Goal: Task Accomplishment & Management: Use online tool/utility

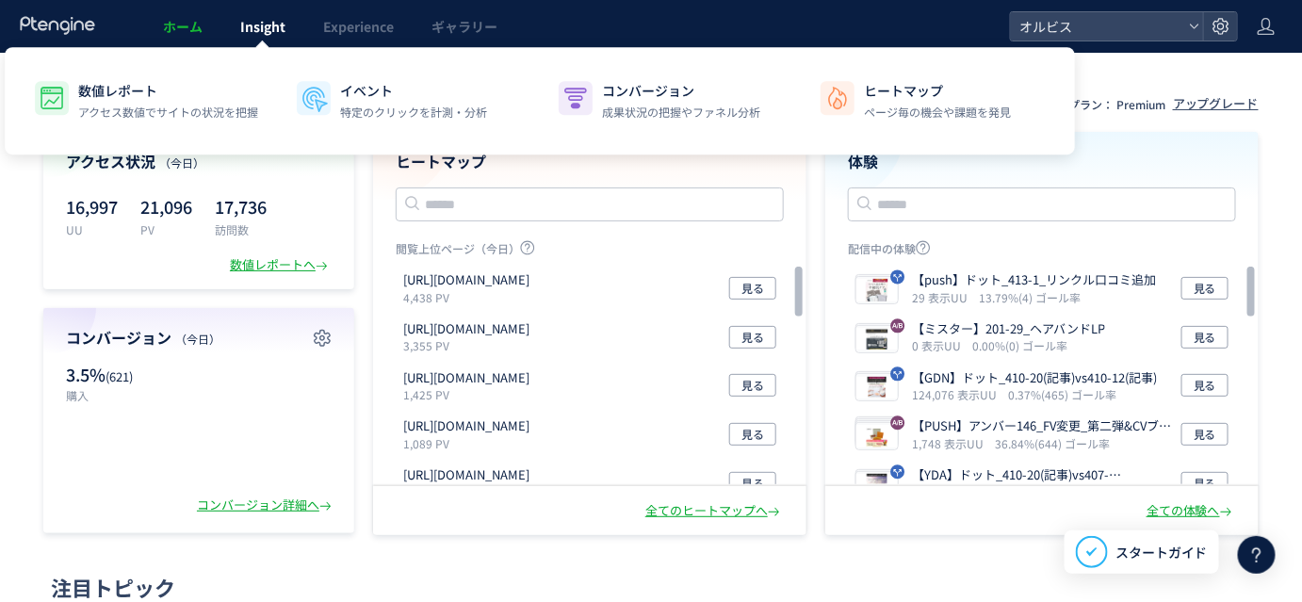
click at [302, 22] on link "Insight" at bounding box center [262, 26] width 83 height 53
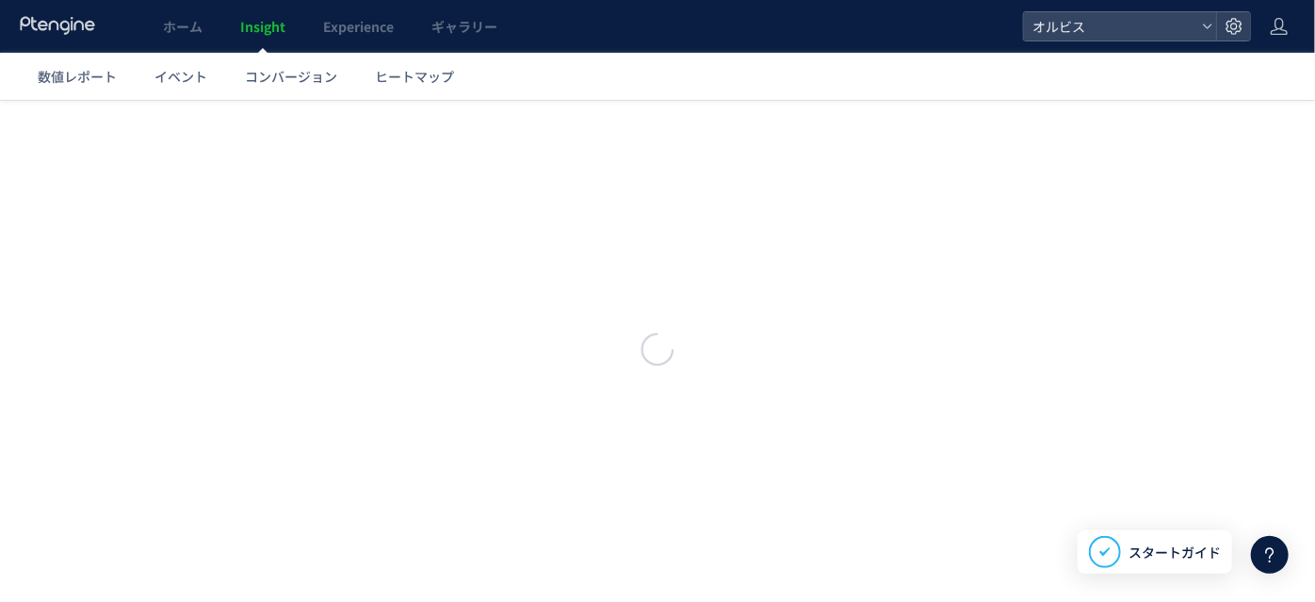
click at [367, 24] on body "ホーム Insight Experience ギャラリー オルビス 数値レポート イベント コンバージョン ヒートマップ スキップ タグ設置を他の人に任せる …" at bounding box center [657, 301] width 1315 height 602
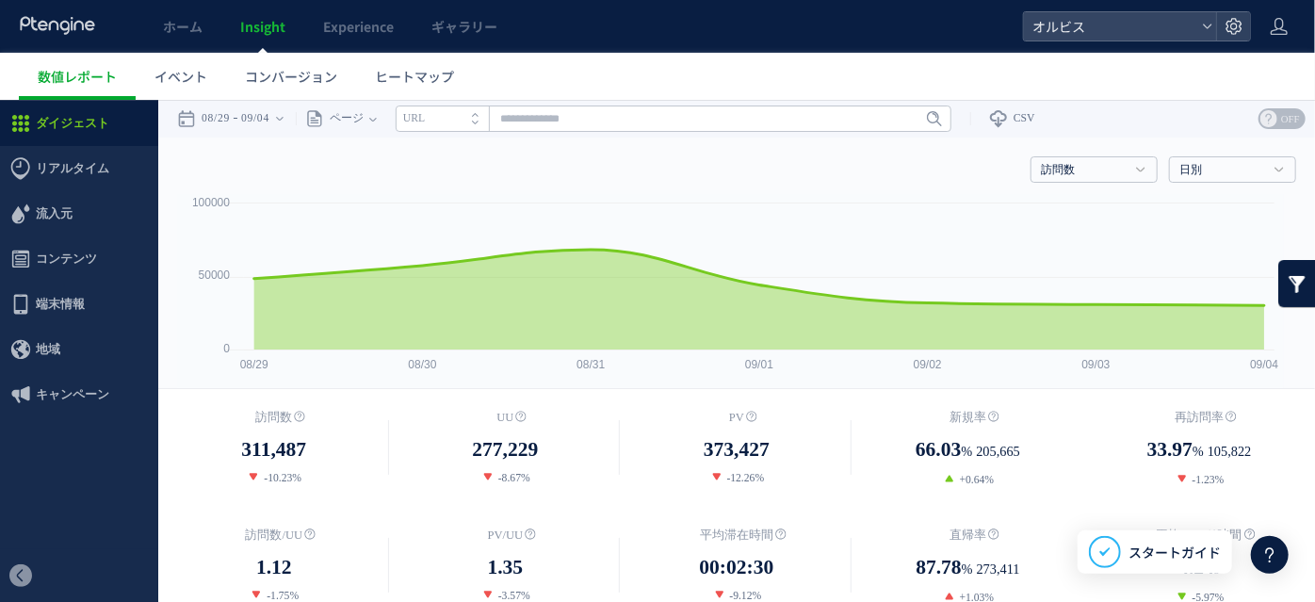
click at [565, 23] on div "ホーム Insight Experience ギャラリー" at bounding box center [511, 26] width 1023 height 53
click at [202, 43] on link "ホーム" at bounding box center [182, 26] width 77 height 53
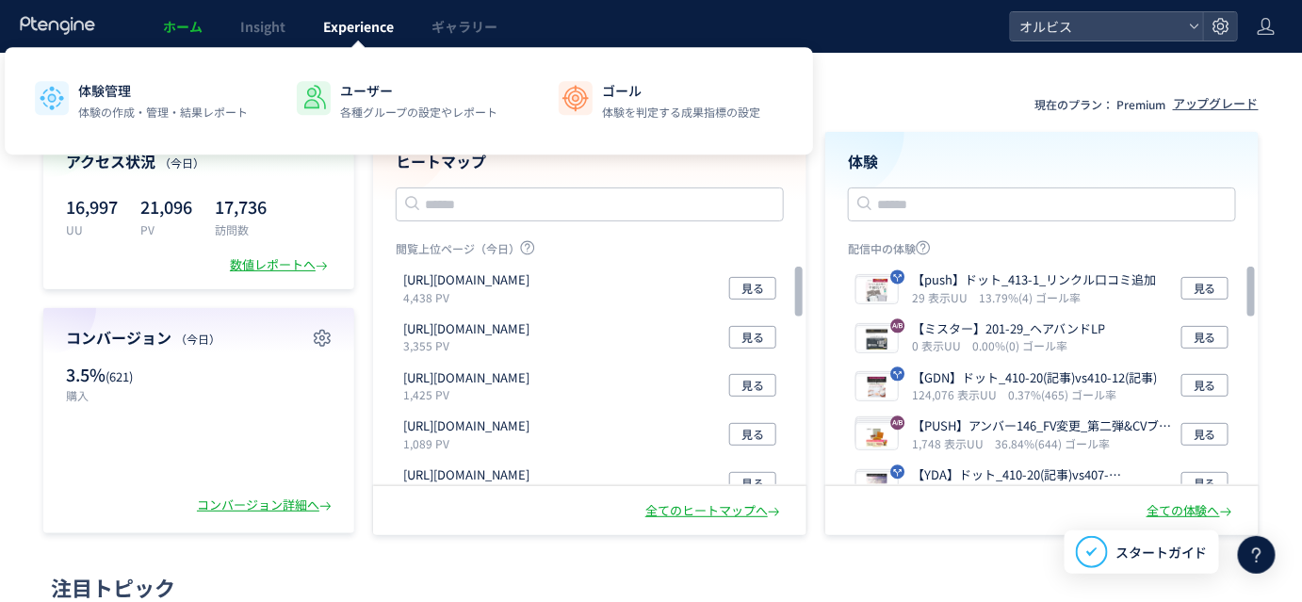
click at [388, 28] on span "Experience" at bounding box center [358, 26] width 71 height 19
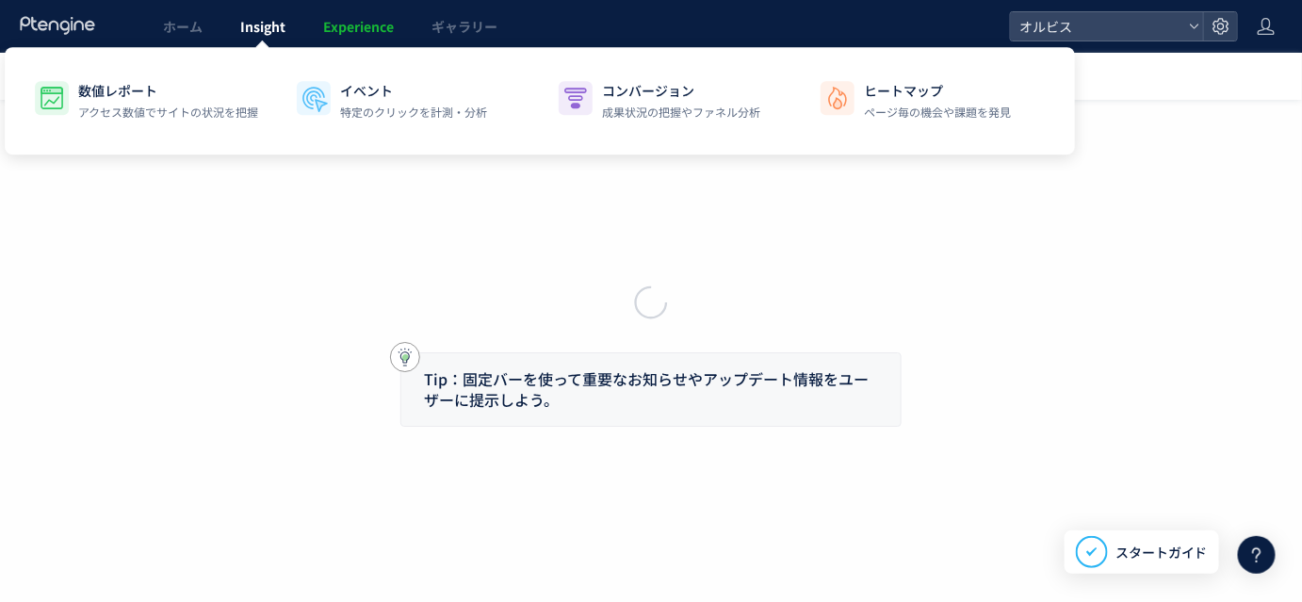
click at [275, 27] on span "Insight" at bounding box center [262, 26] width 45 height 19
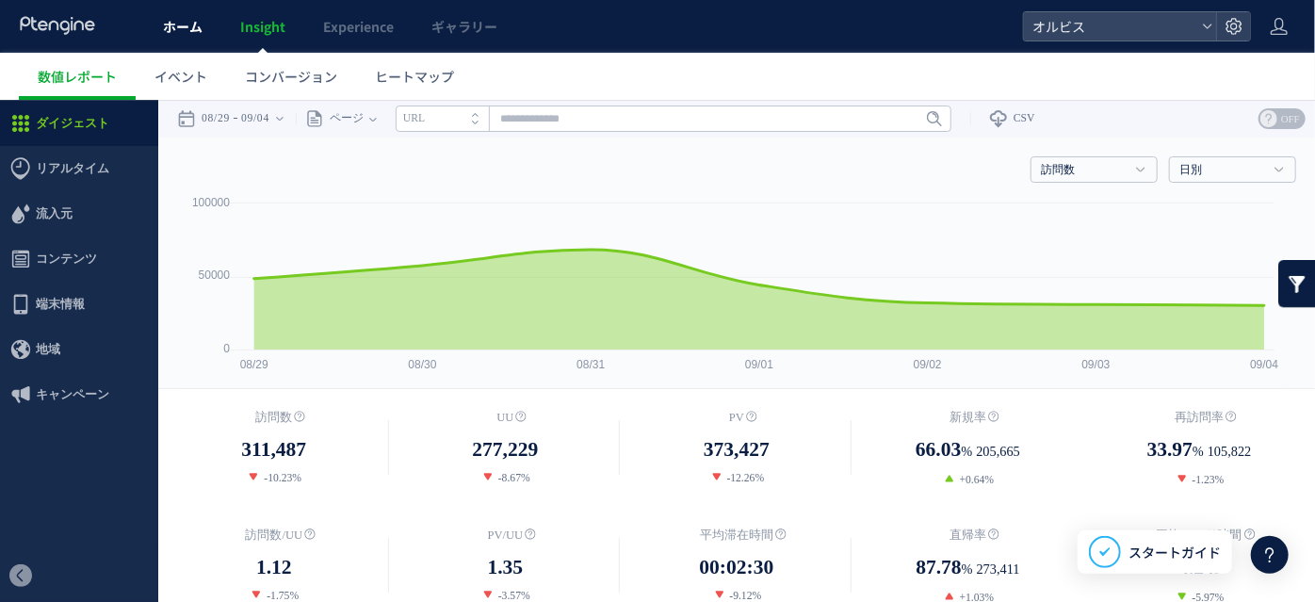
click at [195, 25] on span "ホーム" at bounding box center [183, 26] width 40 height 19
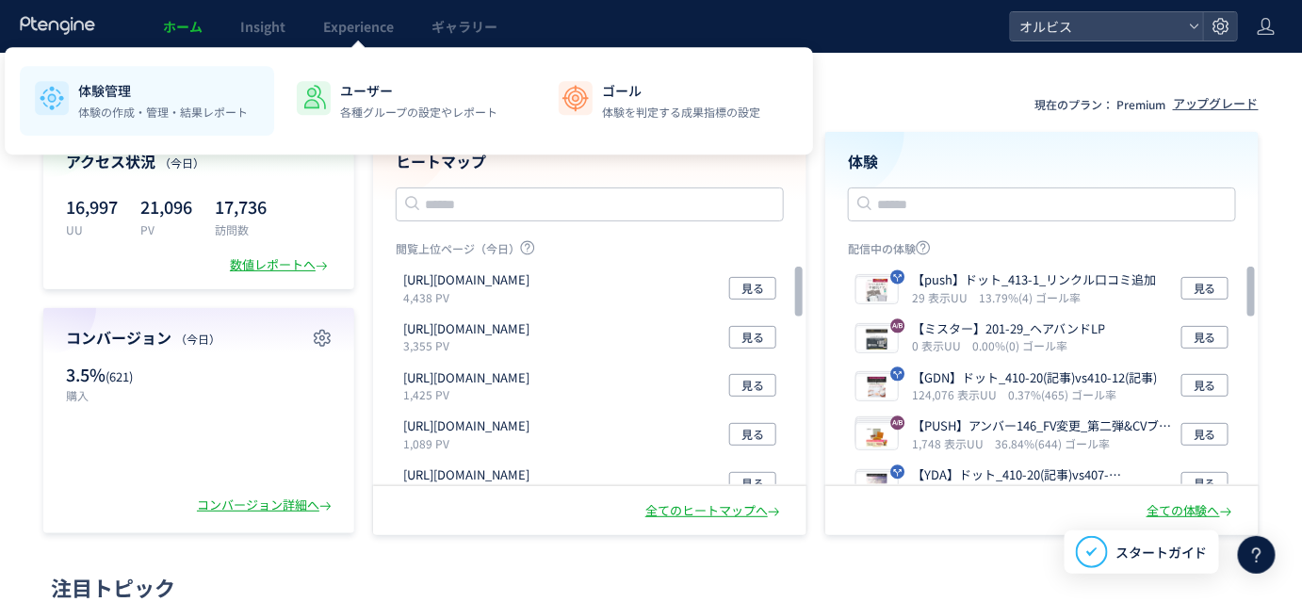
click at [198, 97] on p "体験管理" at bounding box center [163, 90] width 170 height 19
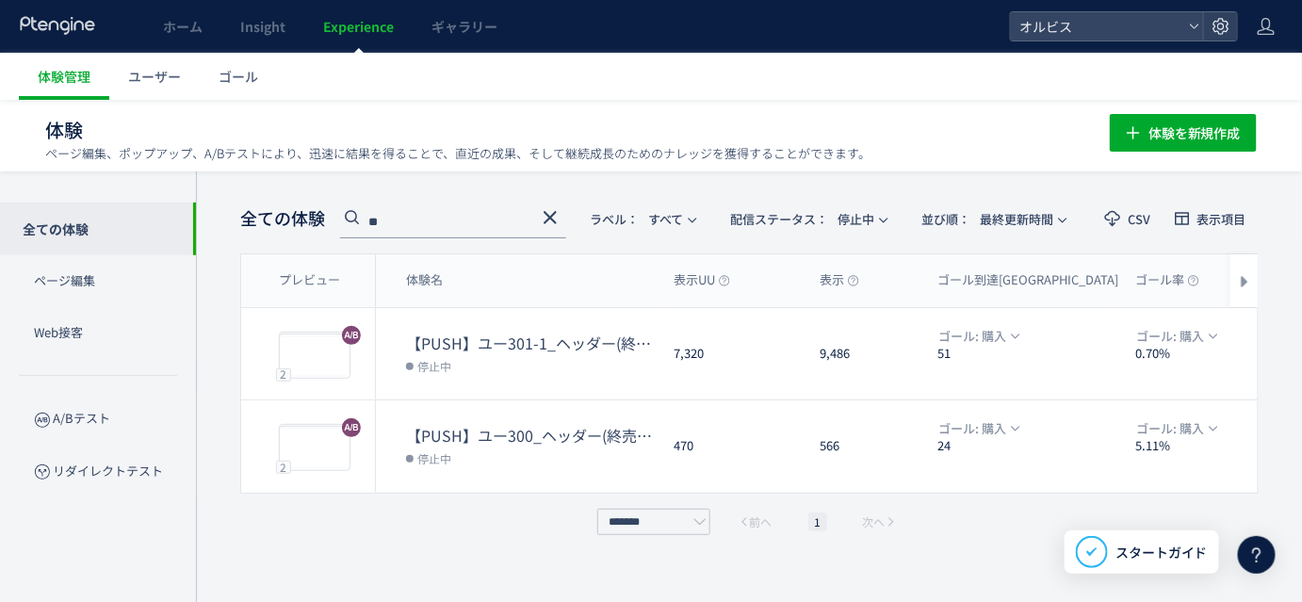
click at [555, 214] on icon at bounding box center [550, 217] width 23 height 23
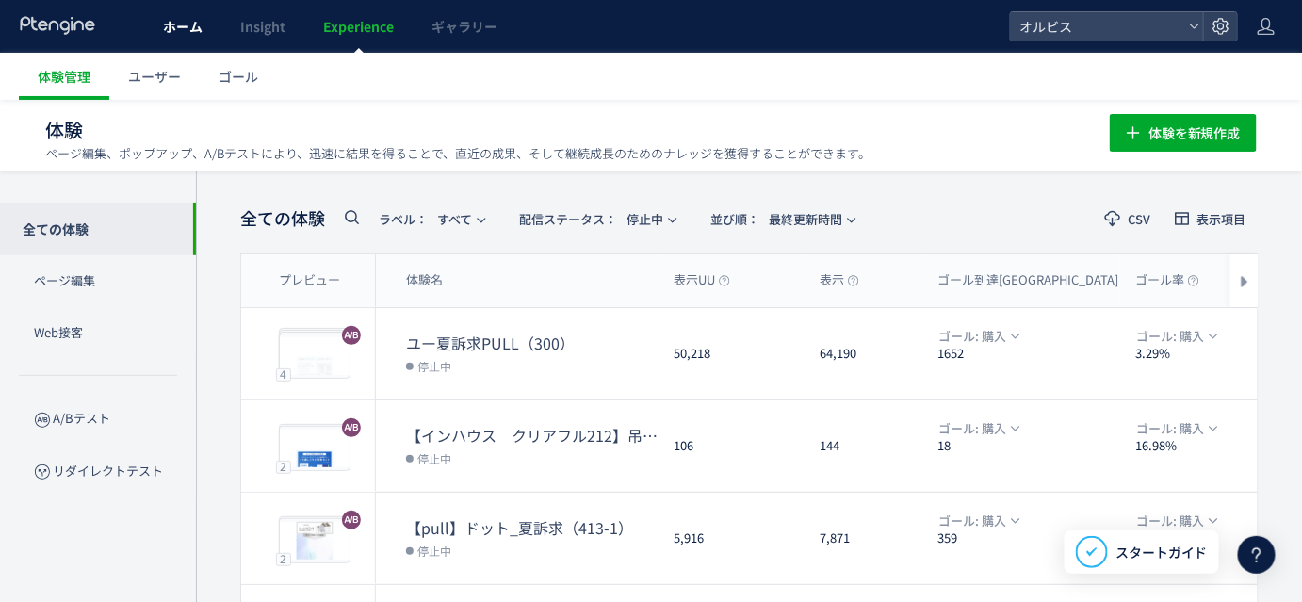
click at [178, 33] on span "ホーム" at bounding box center [183, 26] width 40 height 19
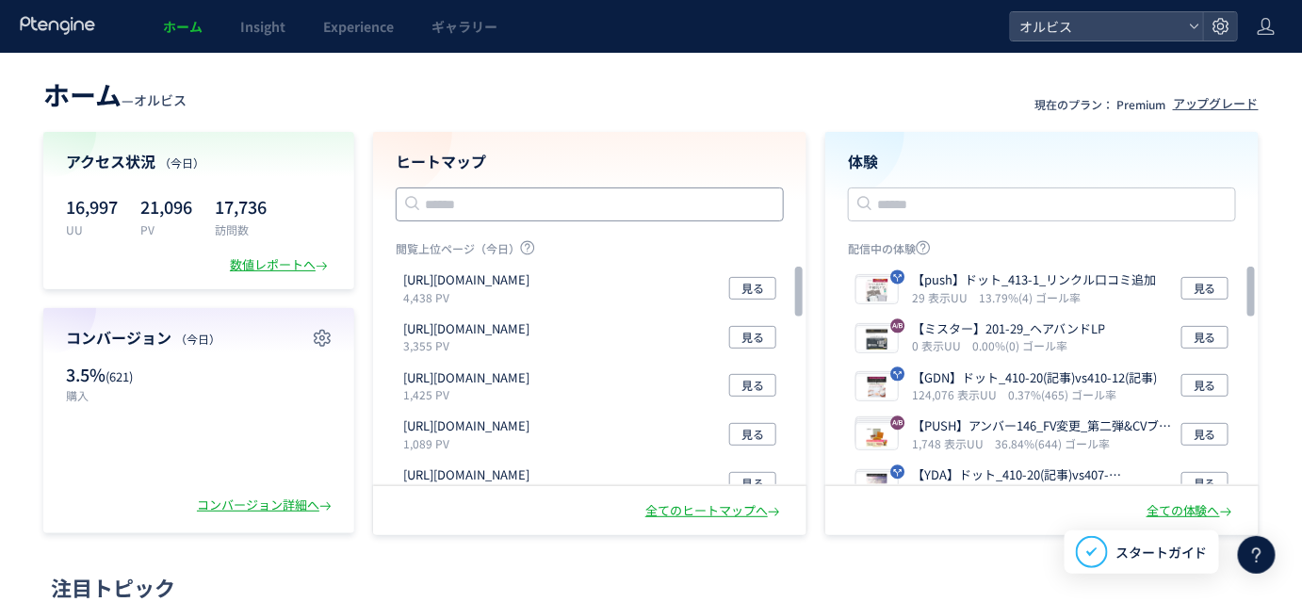
click at [449, 203] on input "text" at bounding box center [590, 204] width 388 height 34
paste input "**********"
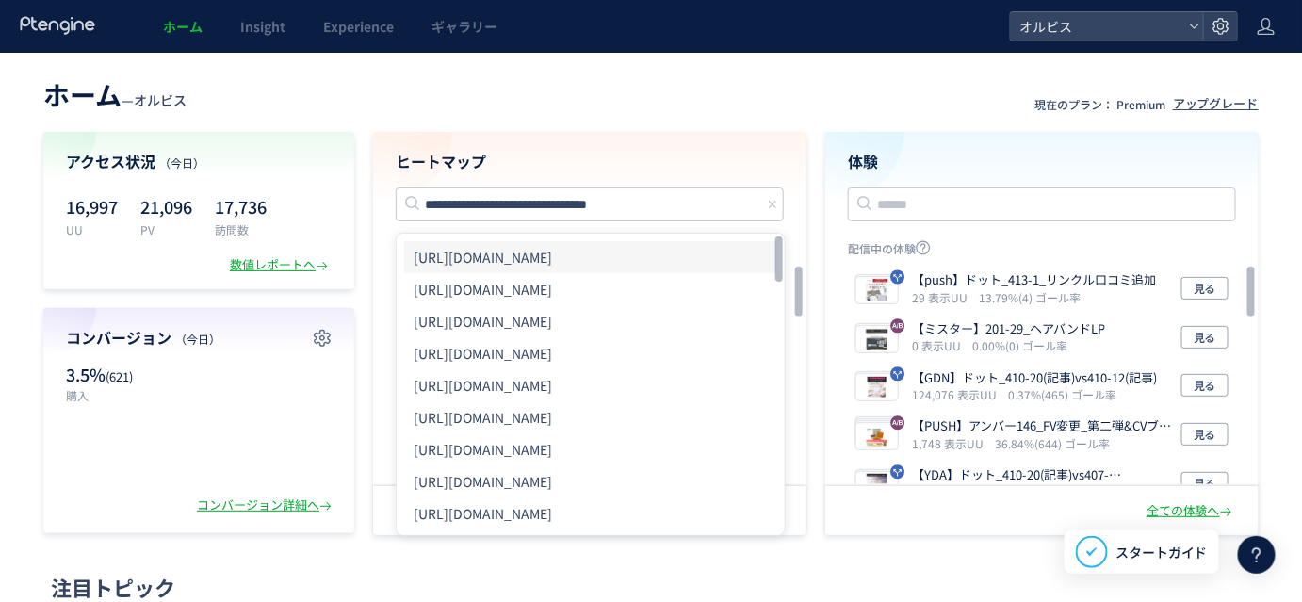
click at [566, 252] on li "[URL][DOMAIN_NAME]" at bounding box center [590, 257] width 373 height 32
type input "**********"
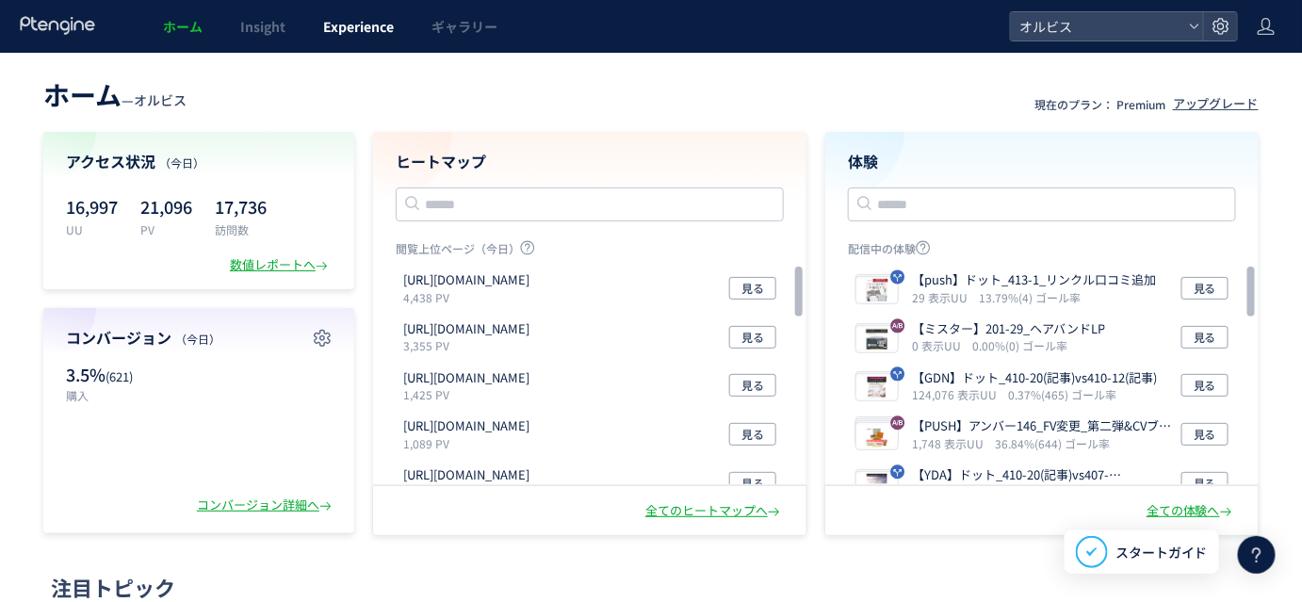
click at [367, 24] on span "Experience" at bounding box center [358, 26] width 71 height 19
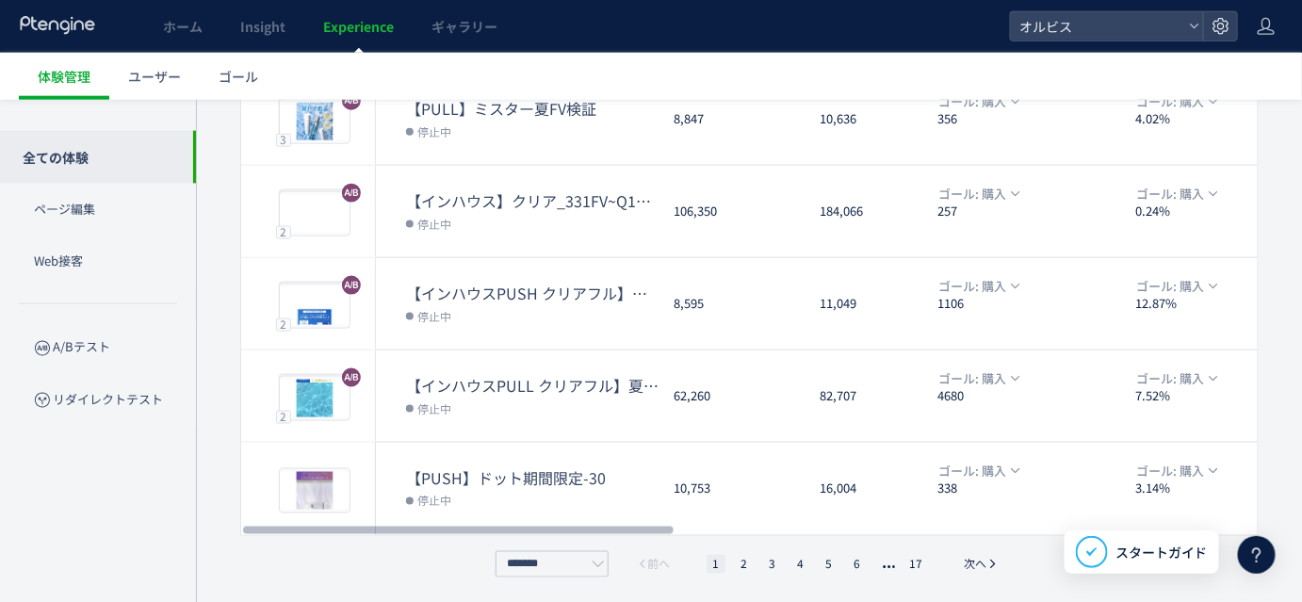
scroll to position [697, 0]
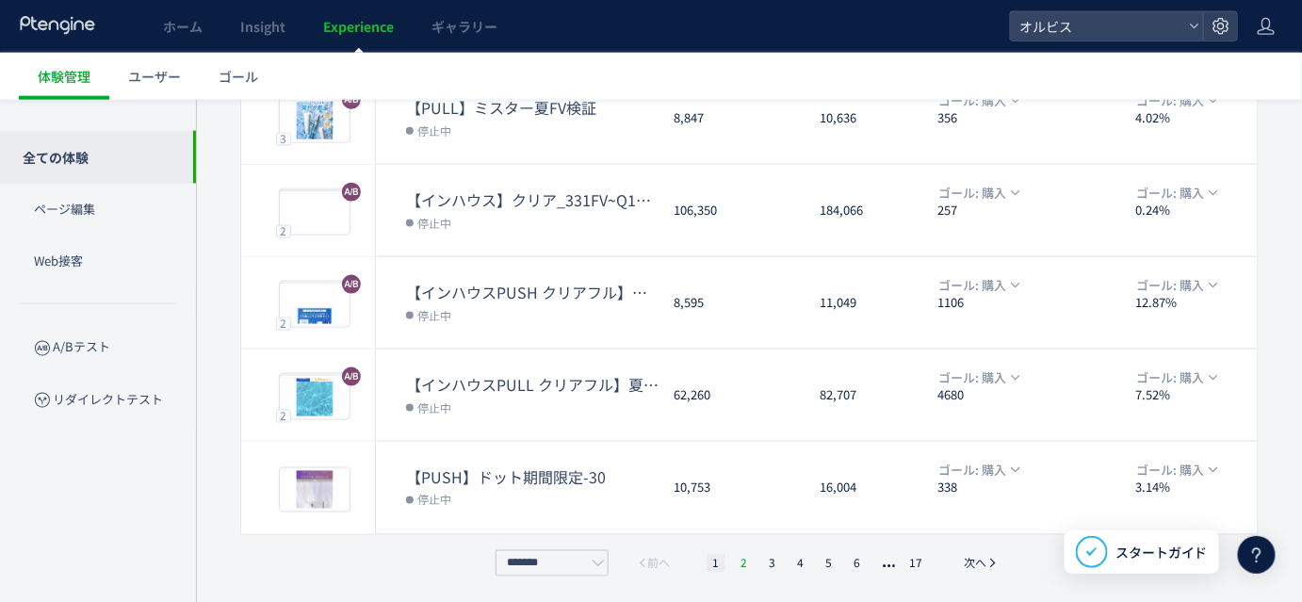
click at [735, 554] on li "2" at bounding box center [744, 563] width 19 height 19
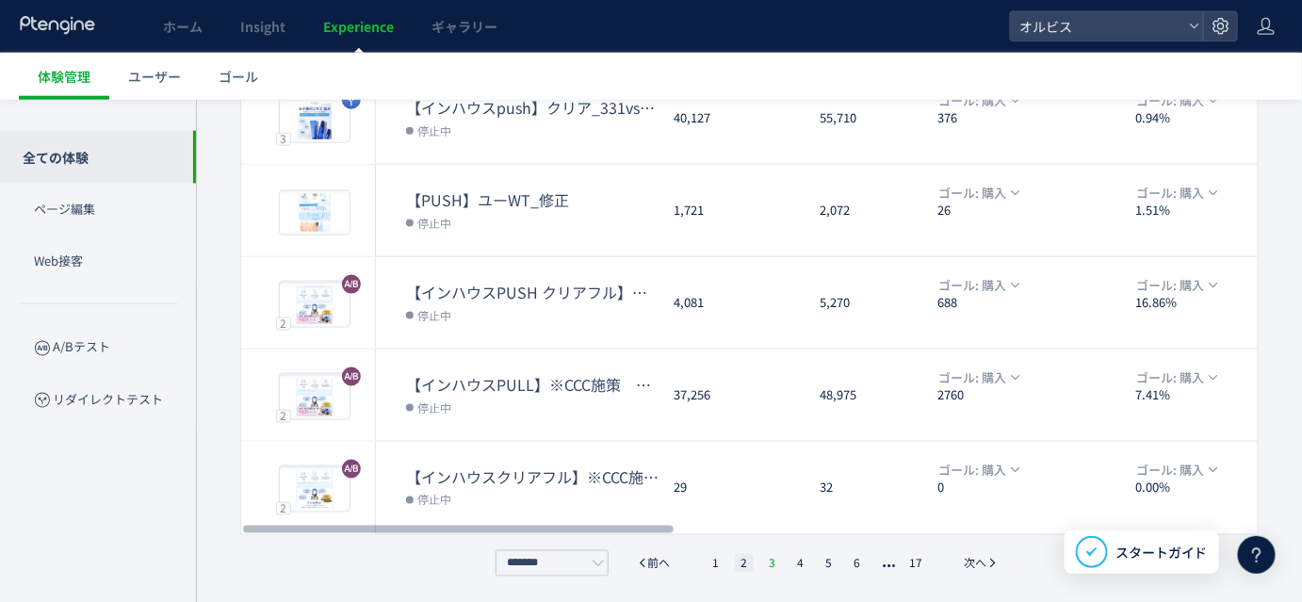
click at [769, 560] on li "3" at bounding box center [772, 563] width 19 height 19
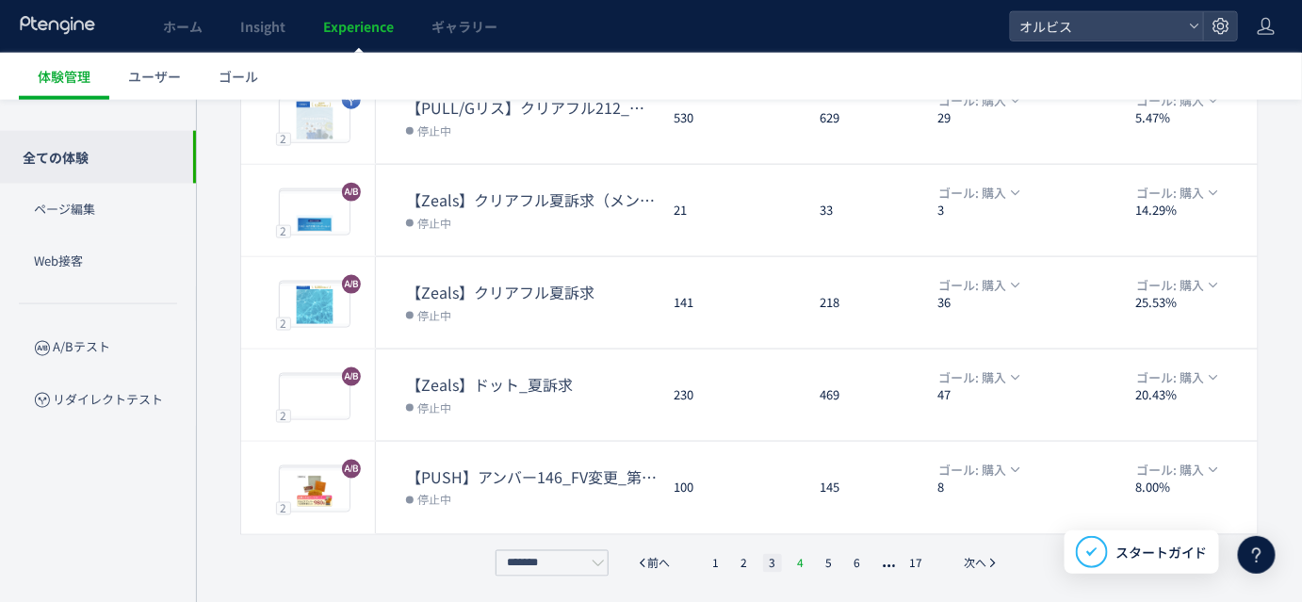
click at [794, 561] on li "4" at bounding box center [800, 563] width 19 height 19
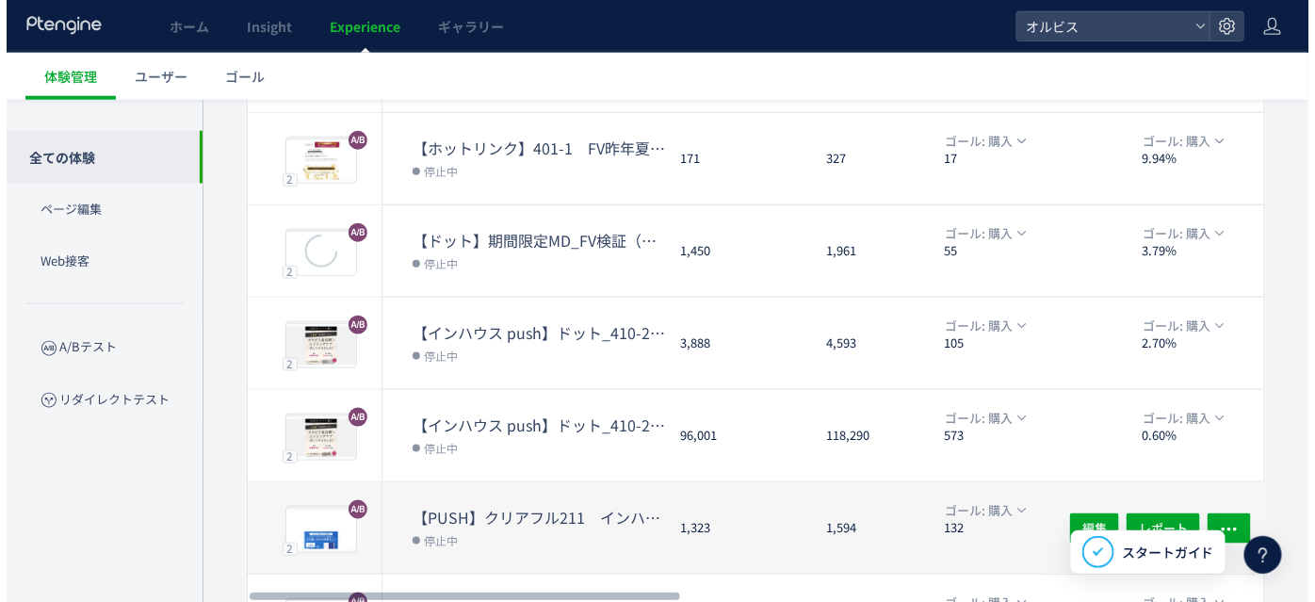
scroll to position [563, 0]
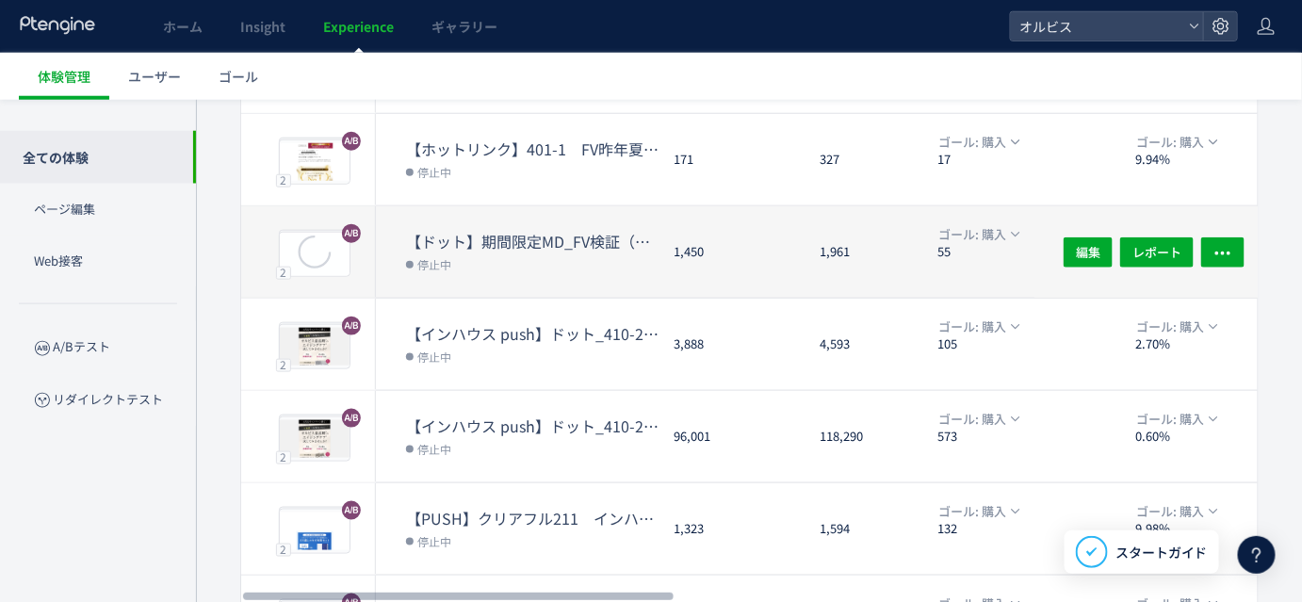
click at [595, 252] on dd "停止中" at bounding box center [532, 264] width 253 height 24
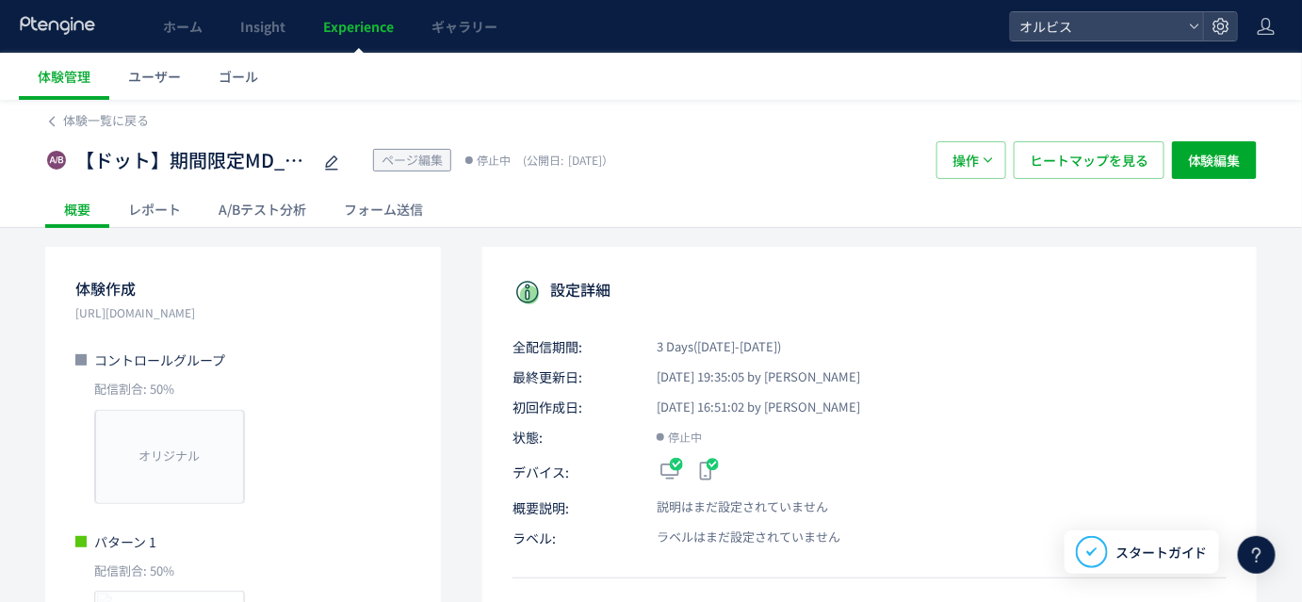
click at [264, 213] on div "A/Bテスト分析" at bounding box center [262, 209] width 125 height 38
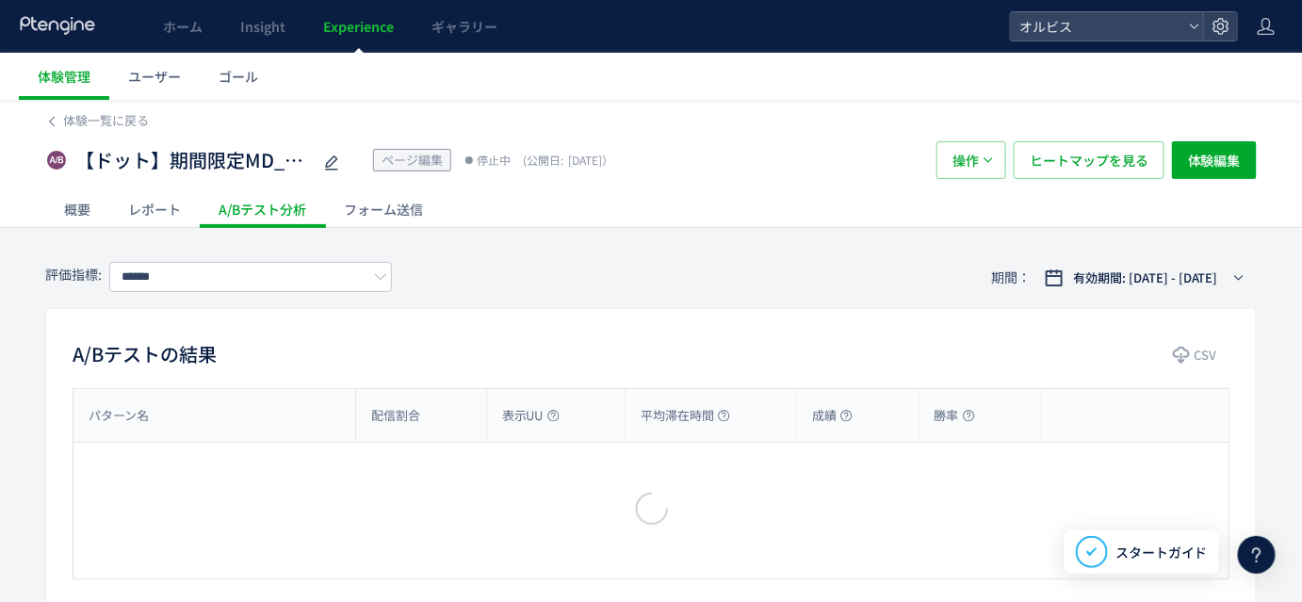
type input "**"
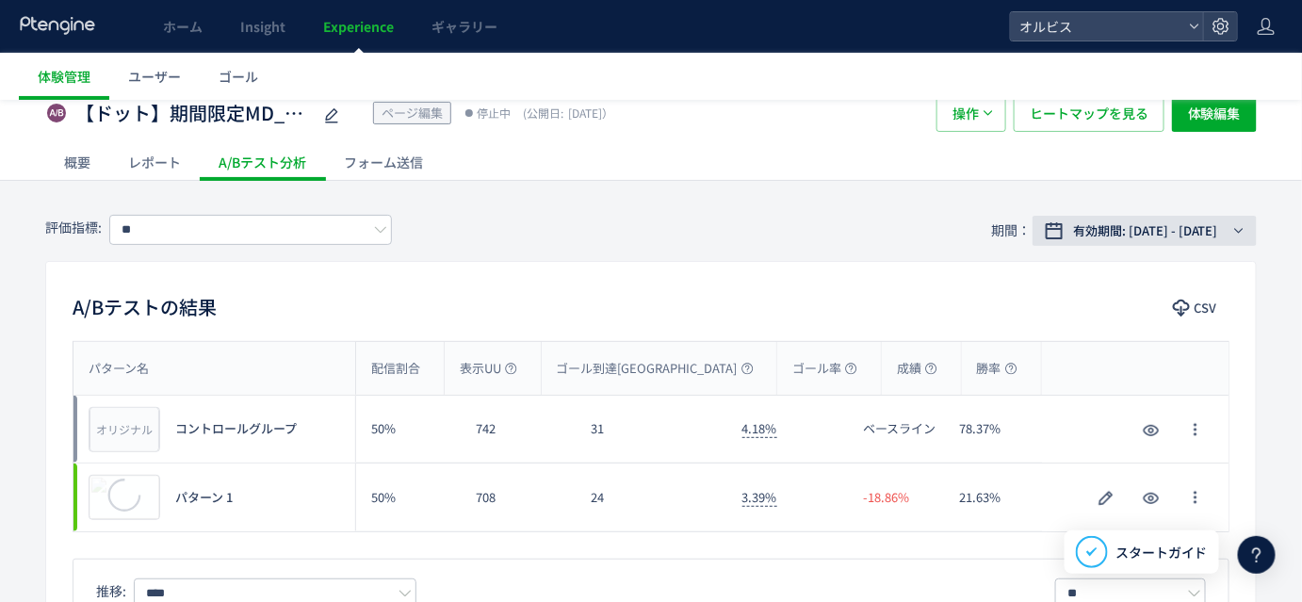
click at [1164, 226] on span "有効期間: [DATE] - [DATE]" at bounding box center [1145, 230] width 145 height 19
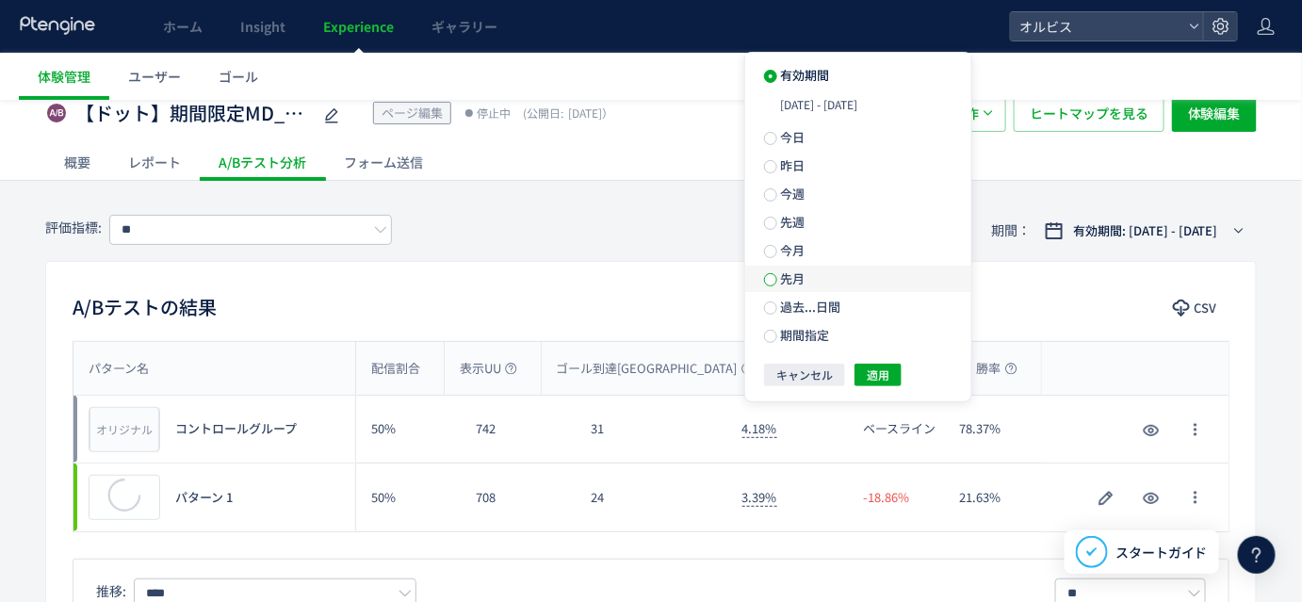
click at [774, 285] on span at bounding box center [770, 279] width 13 height 13
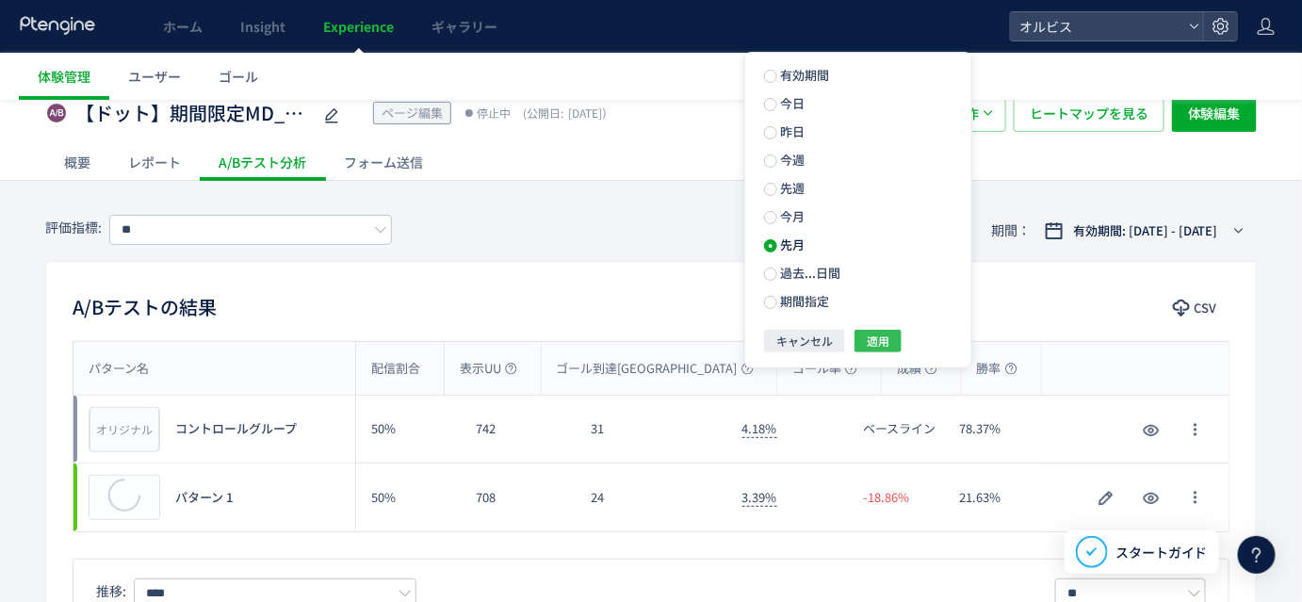
click at [874, 350] on span "適用" at bounding box center [878, 341] width 23 height 23
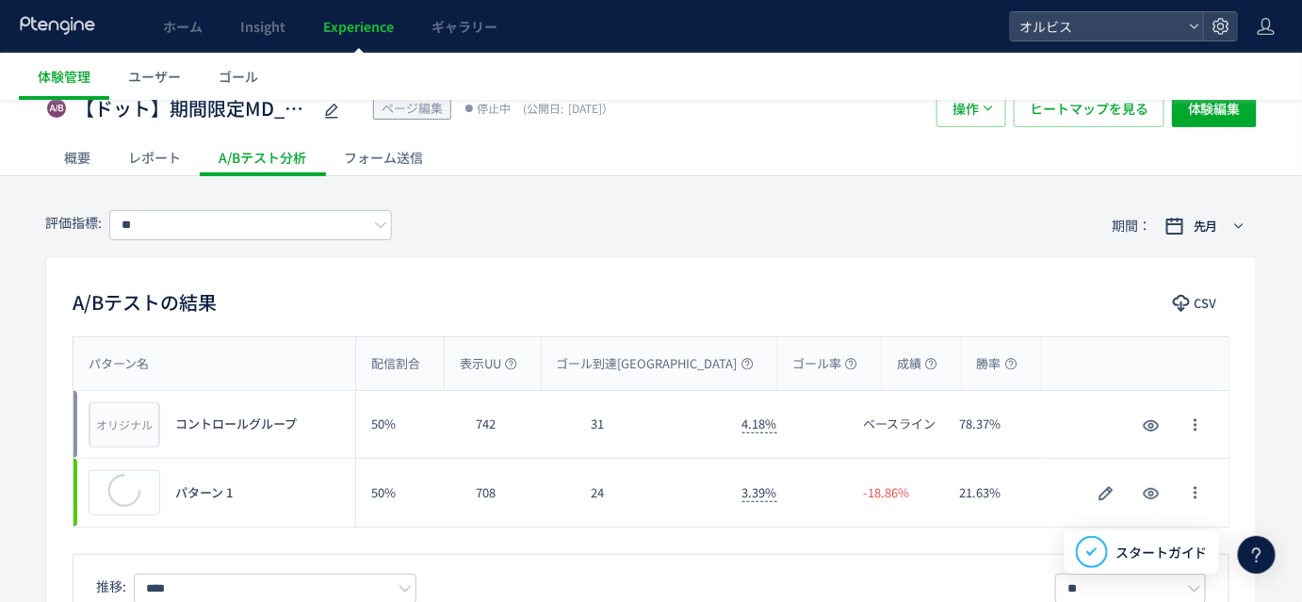
scroll to position [111, 0]
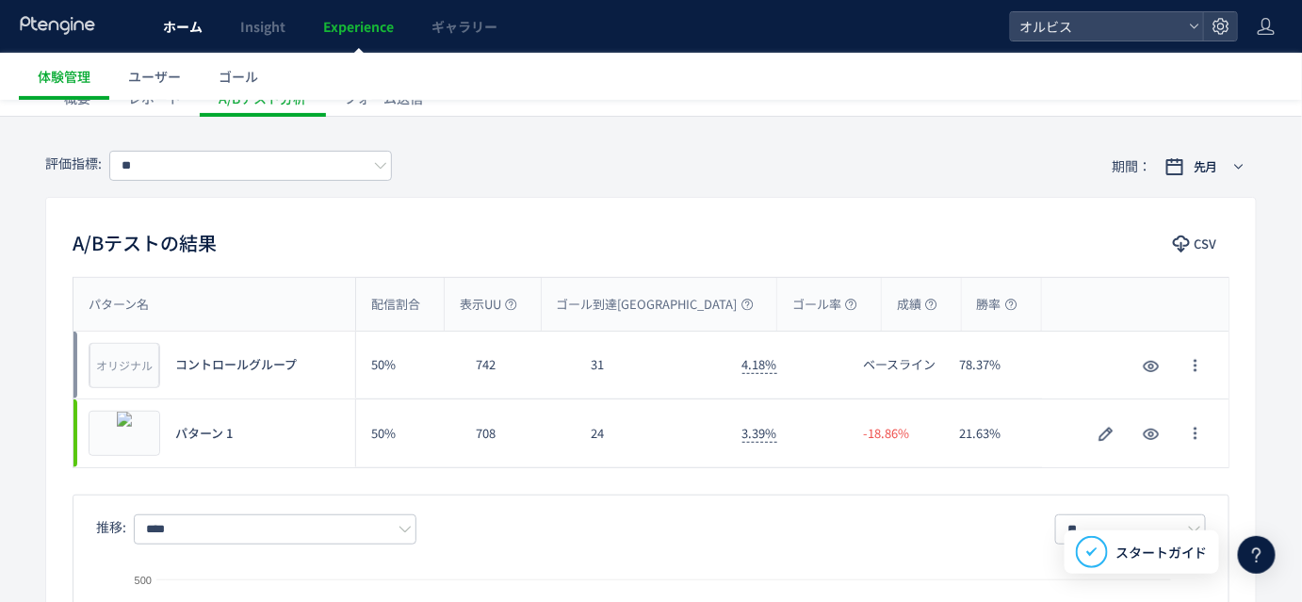
click at [178, 32] on span "ホーム" at bounding box center [183, 26] width 40 height 19
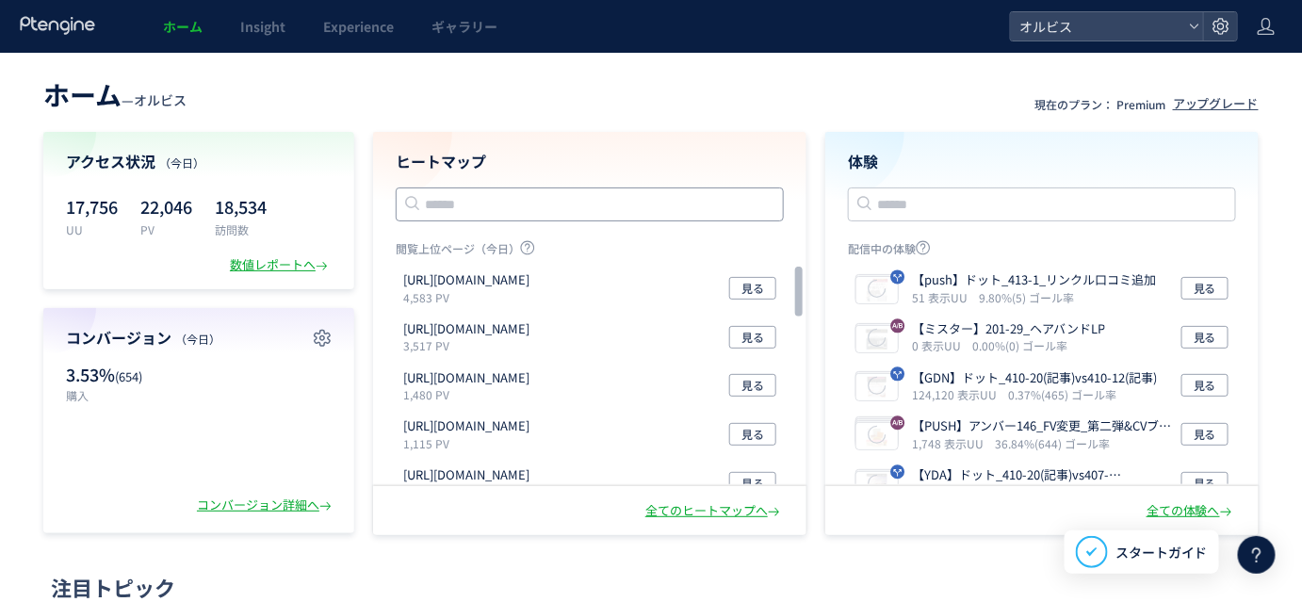
click at [495, 200] on input "text" at bounding box center [590, 204] width 388 height 34
paste input "**********"
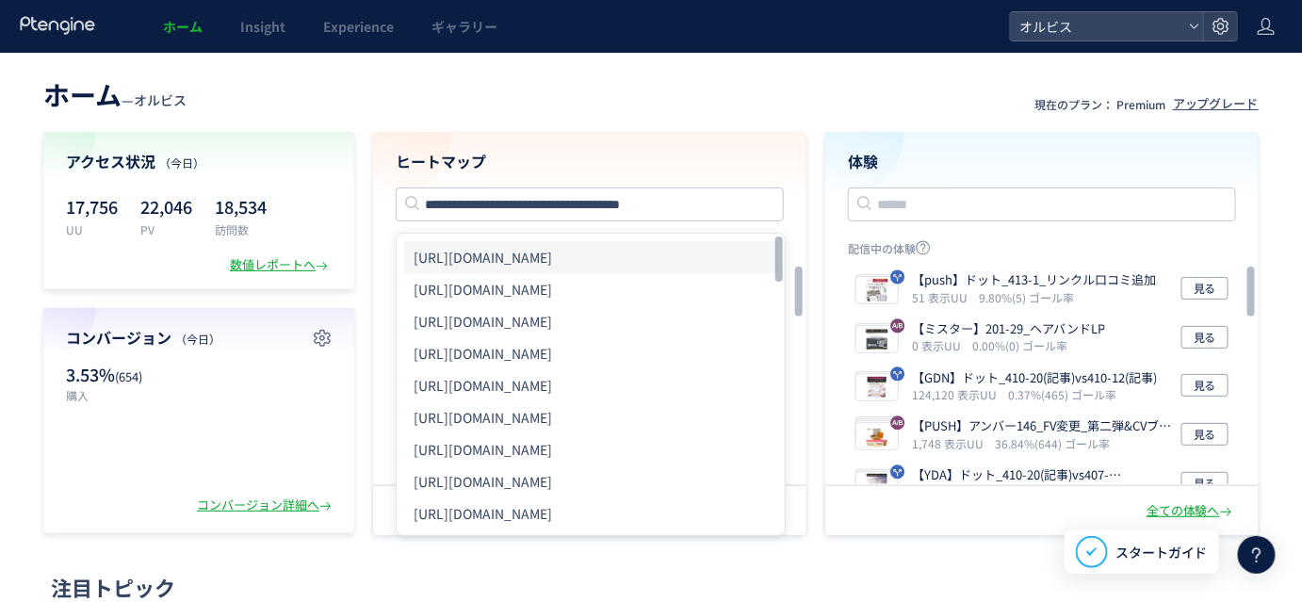
click at [691, 253] on li "[URL][DOMAIN_NAME]" at bounding box center [590, 257] width 373 height 32
type input "**********"
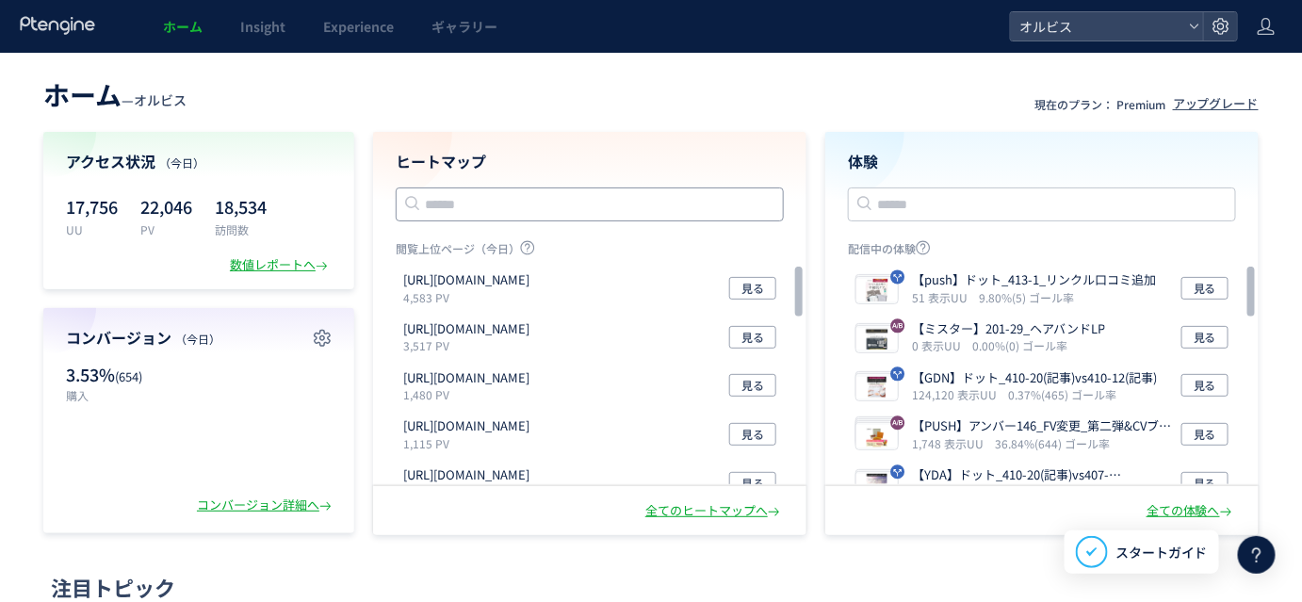
click at [495, 200] on input "text" at bounding box center [590, 204] width 388 height 34
paste input "**********"
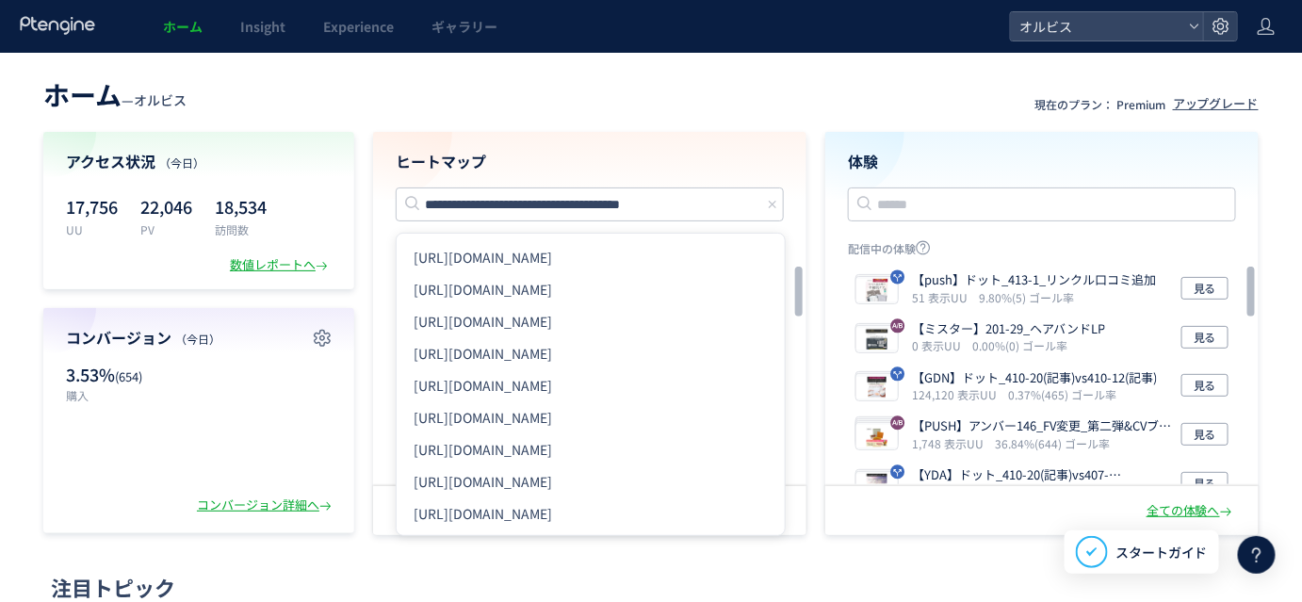
click at [616, 254] on li "[URL][DOMAIN_NAME]" at bounding box center [590, 257] width 373 height 32
type input "**********"
